Goal: Transaction & Acquisition: Purchase product/service

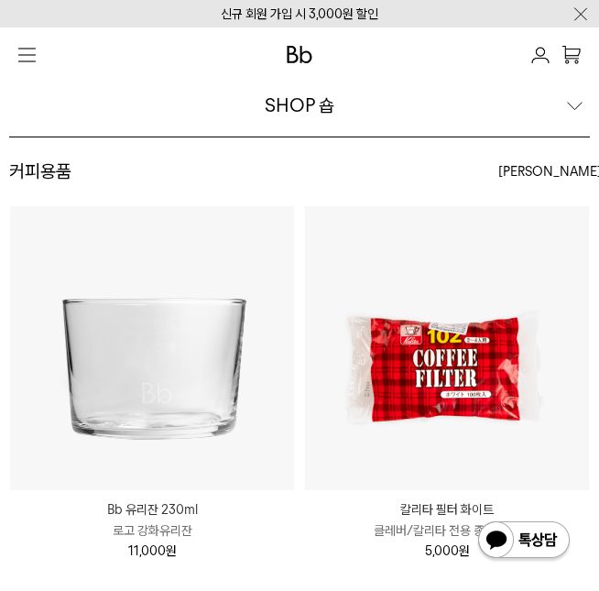
click at [288, 54] on img at bounding box center [300, 54] width 26 height 17
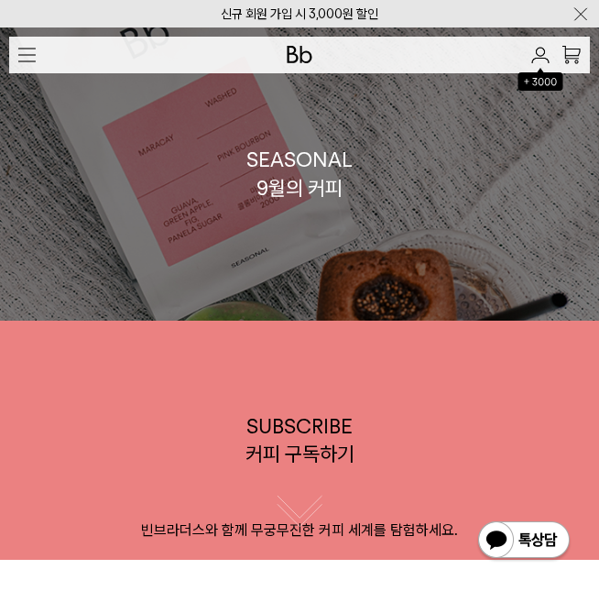
click at [330, 203] on div "SEASONAL 9월의 커피" at bounding box center [300, 174] width 106 height 57
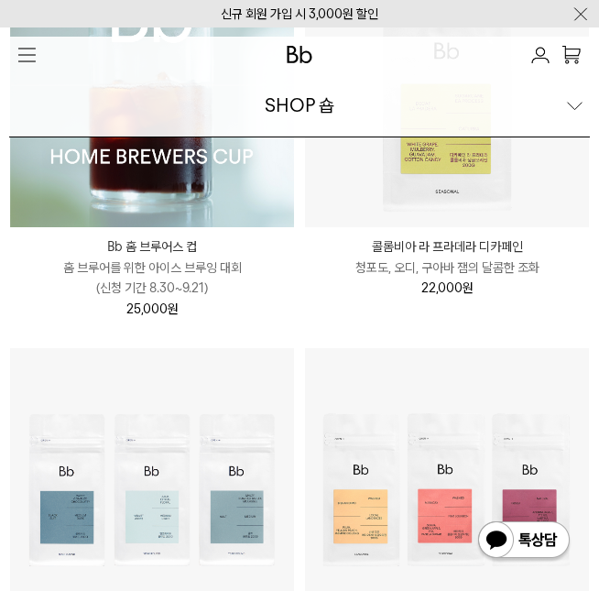
scroll to position [426, 0]
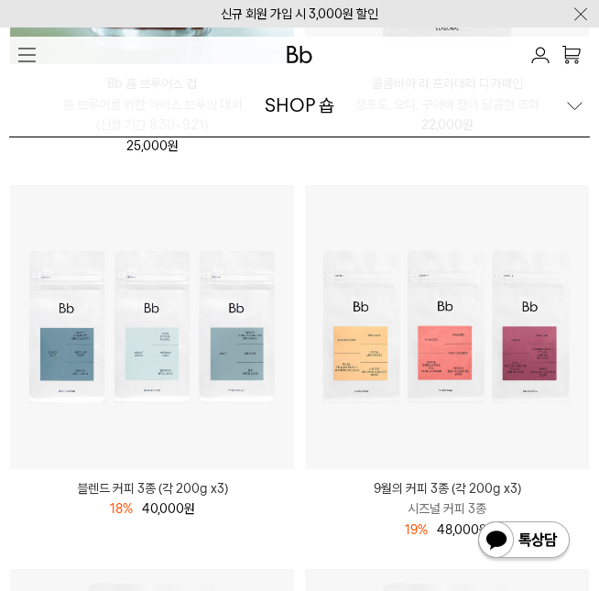
click at [460, 293] on img at bounding box center [447, 327] width 284 height 284
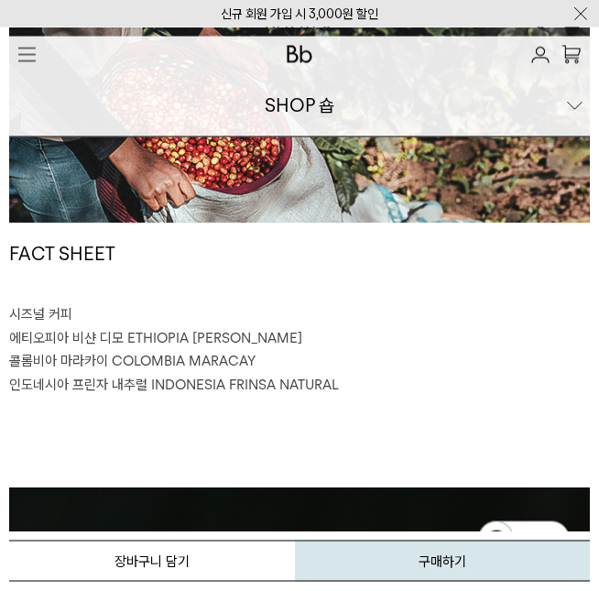
scroll to position [991, 0]
